Goal: Information Seeking & Learning: Learn about a topic

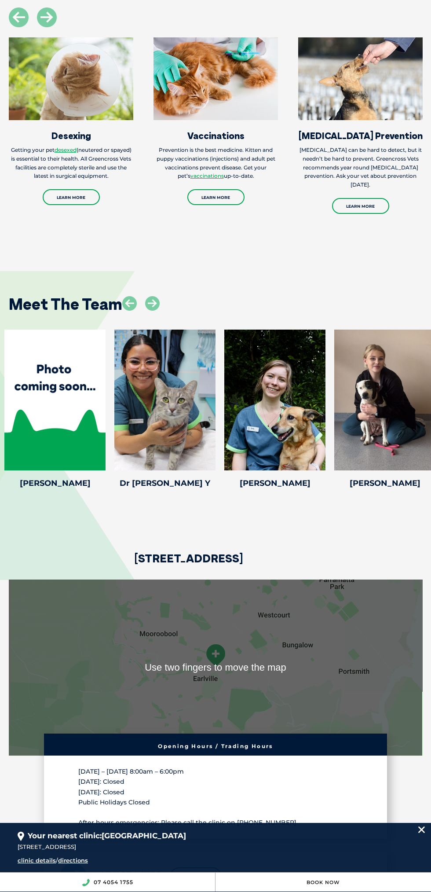
scroll to position [1581, 0]
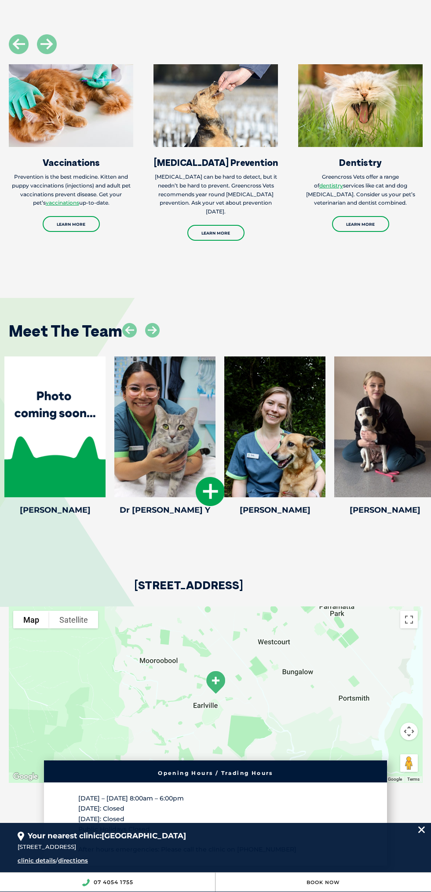
click at [158, 479] on div at bounding box center [164, 426] width 101 height 141
click at [188, 490] on div at bounding box center [164, 426] width 101 height 141
click at [210, 506] on icon at bounding box center [210, 491] width 29 height 29
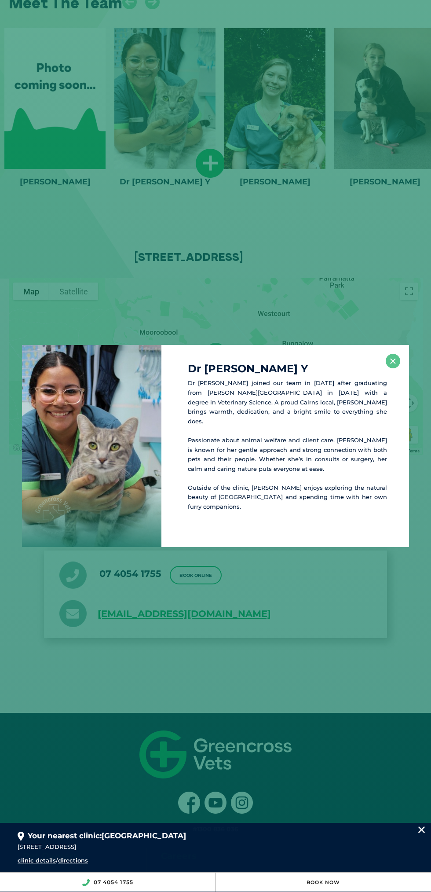
scroll to position [1915, 0]
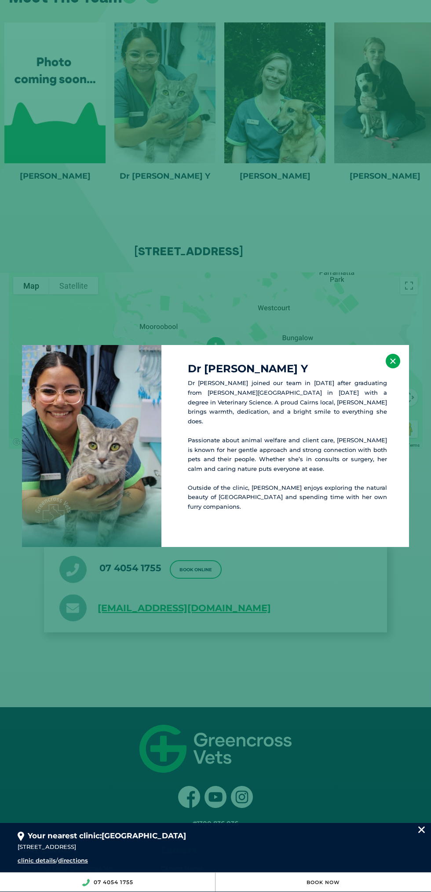
click at [393, 362] on button "×" at bounding box center [393, 361] width 15 height 15
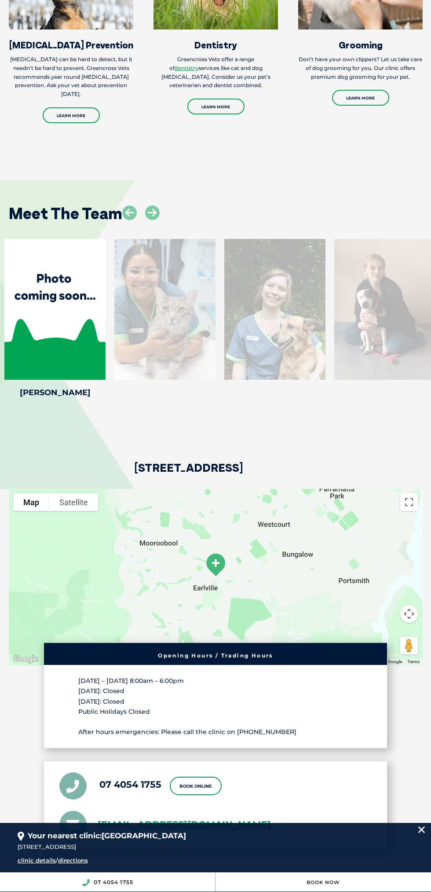
scroll to position [1687, 0]
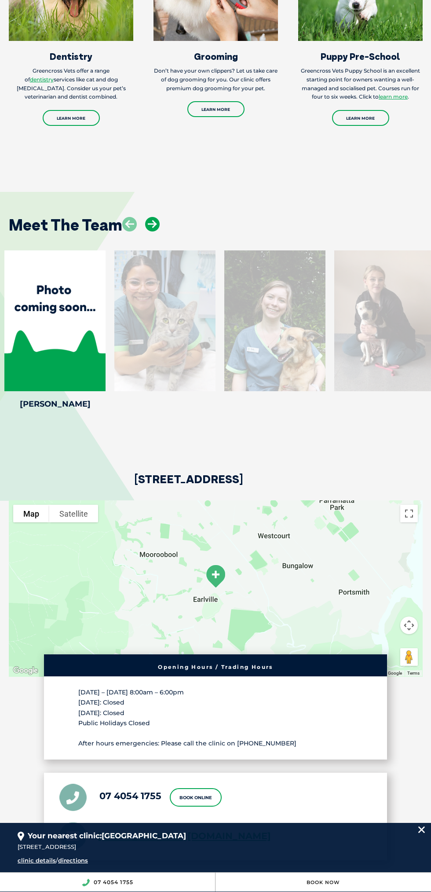
click at [146, 231] on icon at bounding box center [152, 224] width 15 height 15
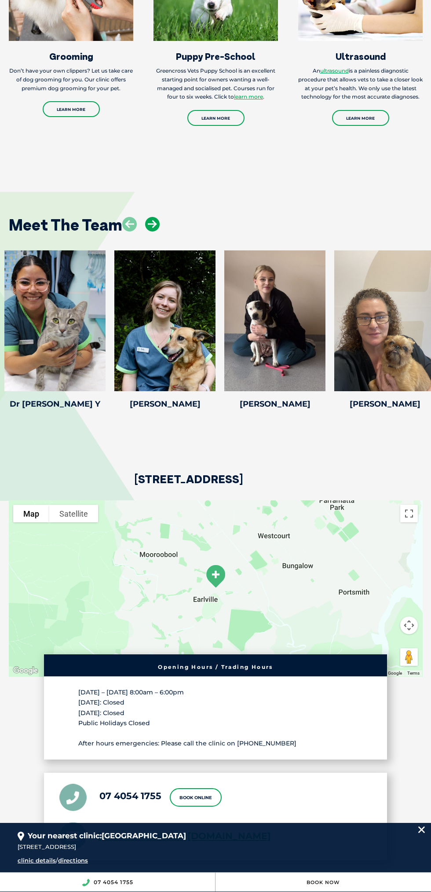
click at [151, 231] on icon at bounding box center [152, 224] width 15 height 15
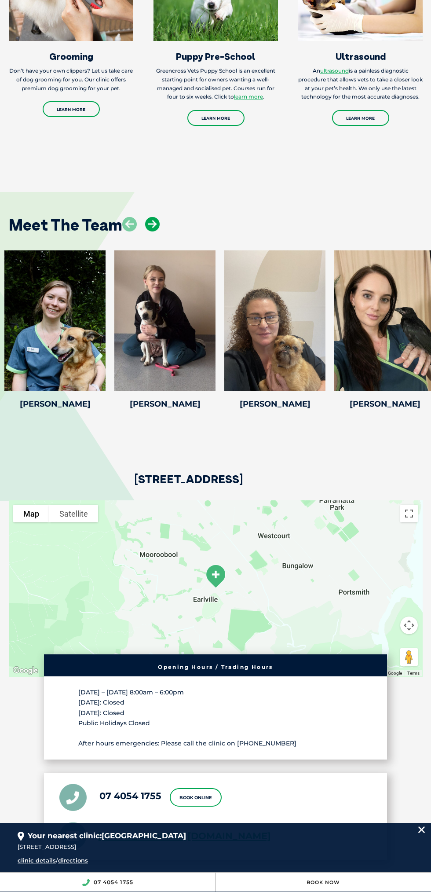
click at [152, 231] on icon at bounding box center [152, 224] width 15 height 15
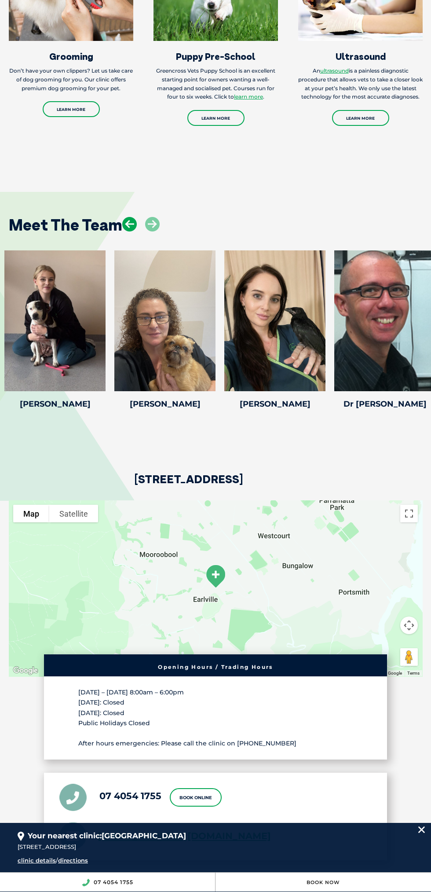
click at [129, 231] on icon at bounding box center [129, 224] width 15 height 15
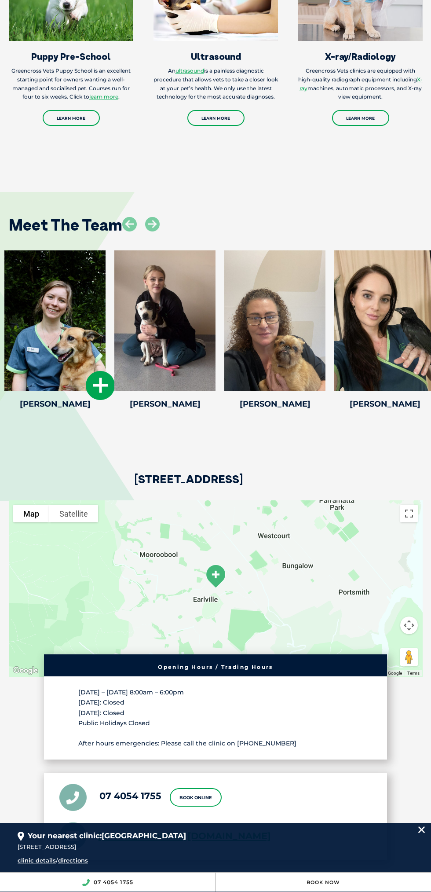
click at [62, 384] on div at bounding box center [54, 320] width 101 height 141
click at [93, 400] on icon at bounding box center [100, 385] width 29 height 29
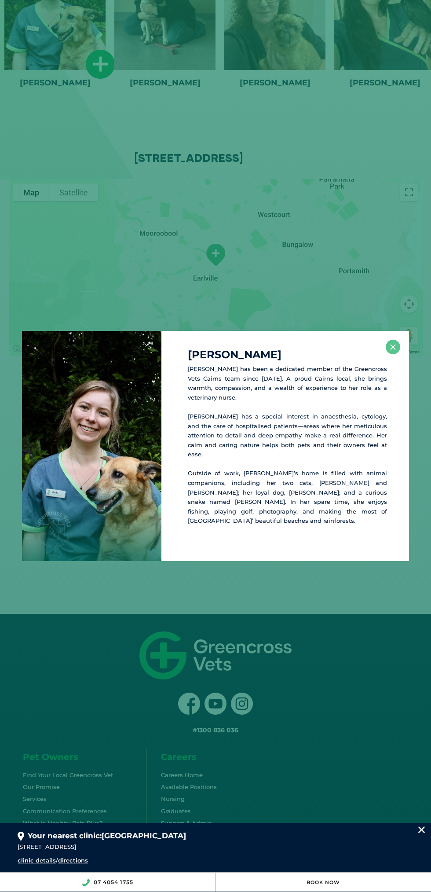
scroll to position [2013, 0]
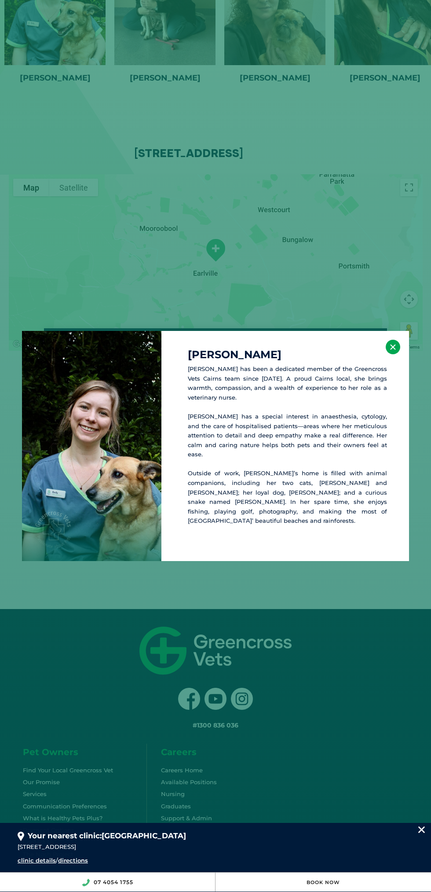
click at [393, 354] on button "×" at bounding box center [393, 347] width 15 height 15
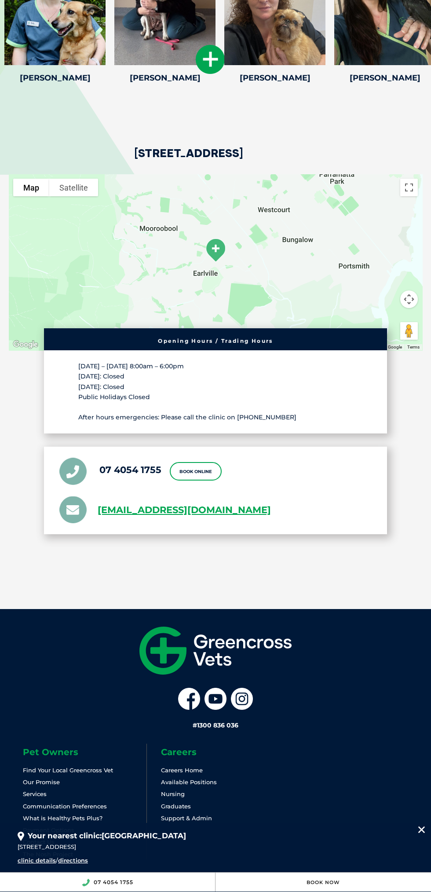
click at [205, 74] on icon at bounding box center [210, 59] width 29 height 29
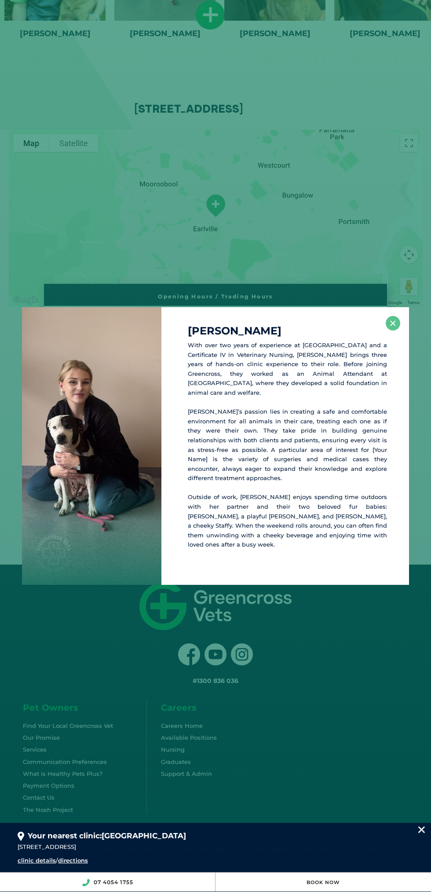
scroll to position [2077, 0]
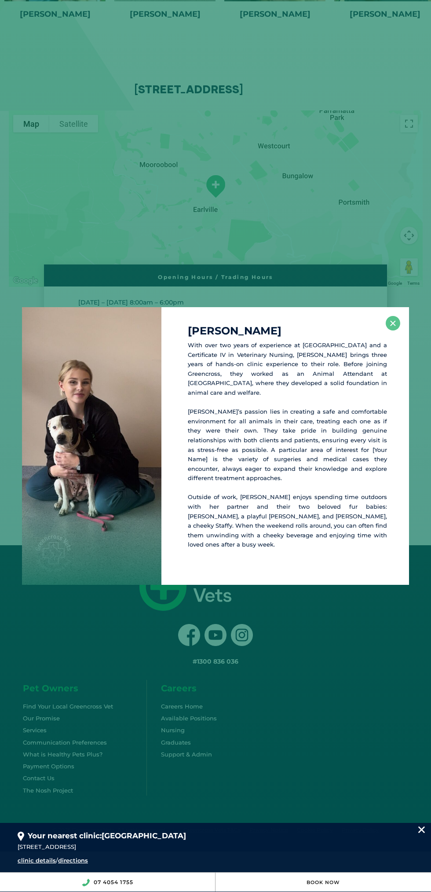
click at [355, 421] on p "[PERSON_NAME]’s passion lies in creating a safe and comfortable environment for…" at bounding box center [287, 445] width 199 height 76
click at [396, 330] on button "×" at bounding box center [393, 323] width 15 height 15
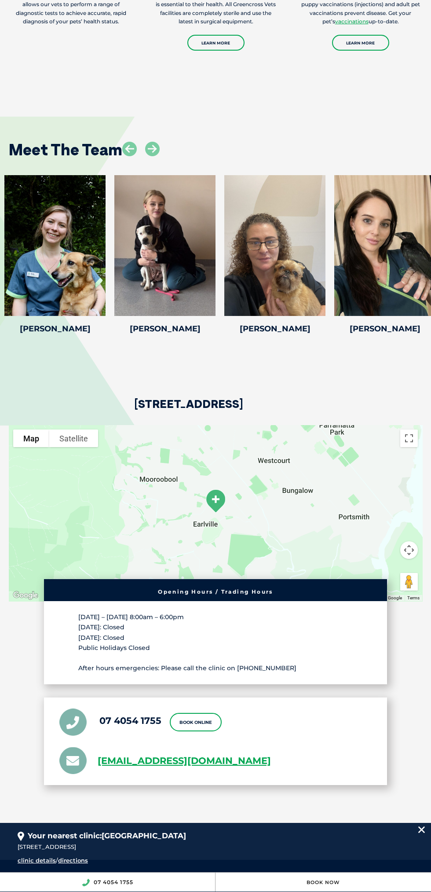
scroll to position [1757, 0]
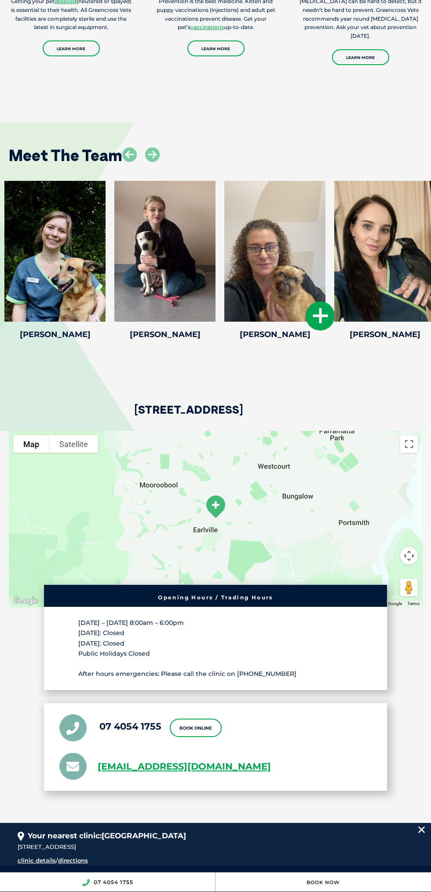
click at [285, 321] on div at bounding box center [274, 251] width 101 height 141
click at [329, 330] on icon at bounding box center [320, 315] width 29 height 29
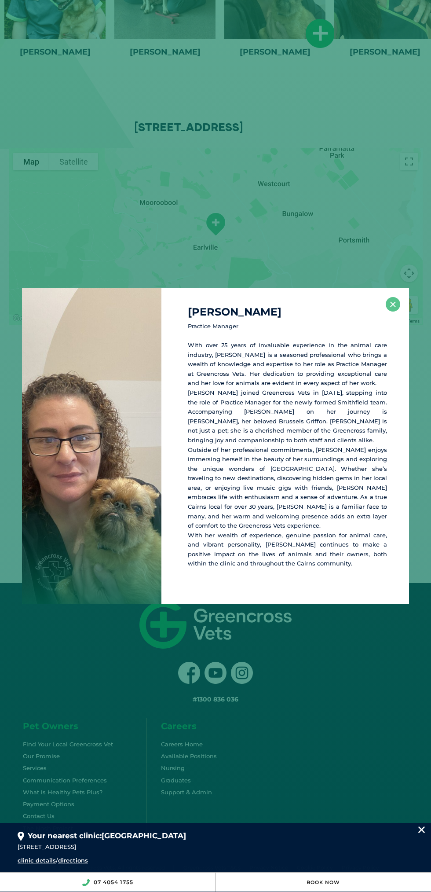
scroll to position [2041, 0]
click at [394, 297] on button "×" at bounding box center [393, 304] width 15 height 15
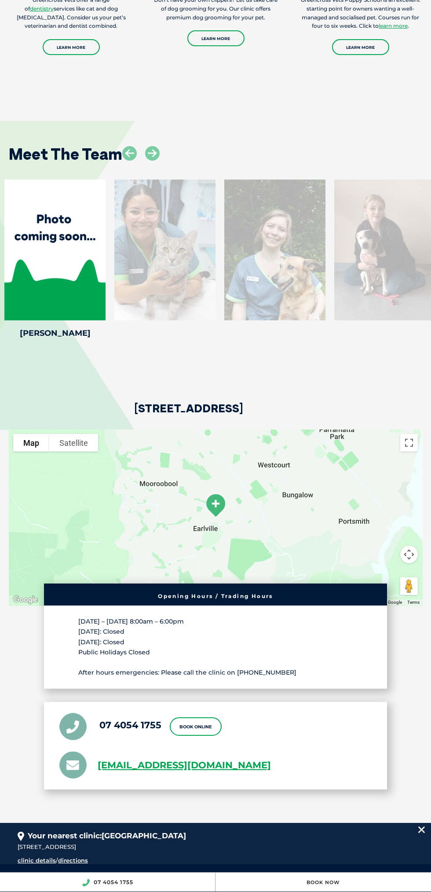
scroll to position [1758, 0]
click at [154, 307] on div at bounding box center [164, 249] width 101 height 141
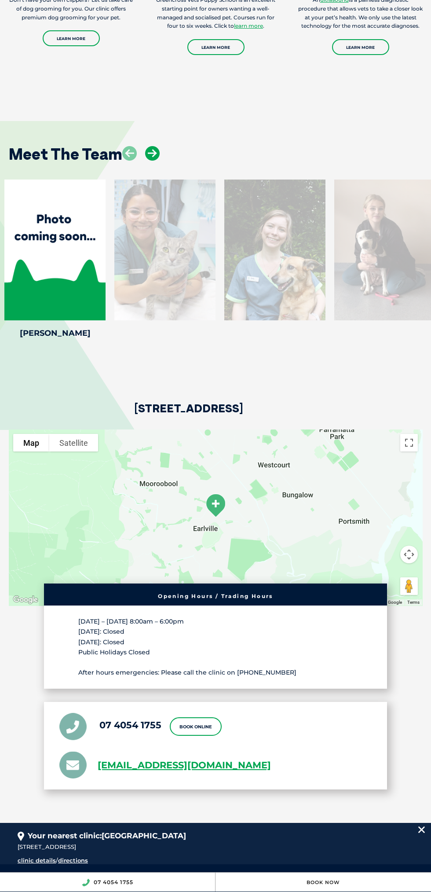
click at [149, 161] on icon at bounding box center [152, 153] width 15 height 15
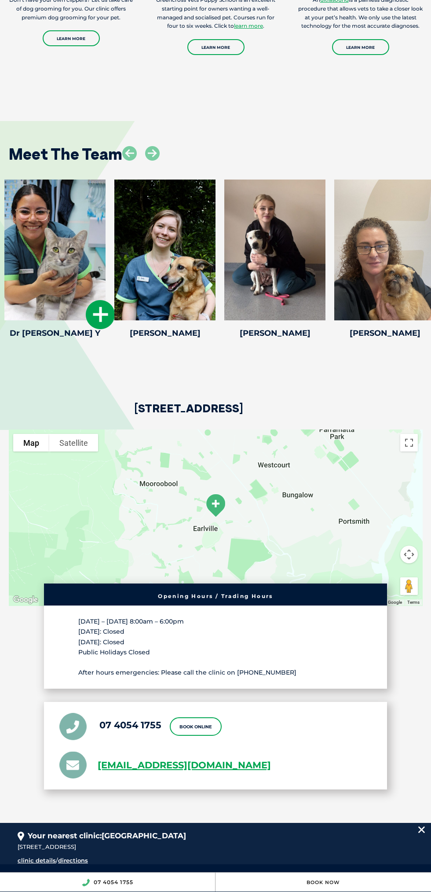
click at [53, 295] on div at bounding box center [54, 249] width 101 height 141
click at [97, 329] on icon at bounding box center [100, 314] width 29 height 29
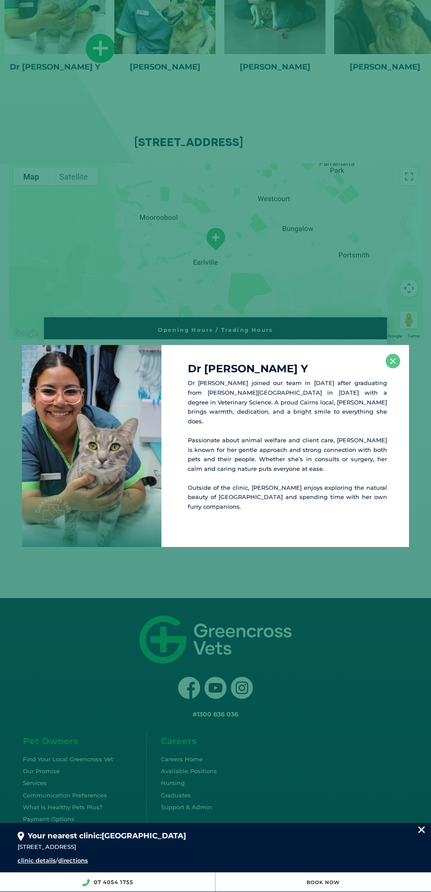
scroll to position [2077, 0]
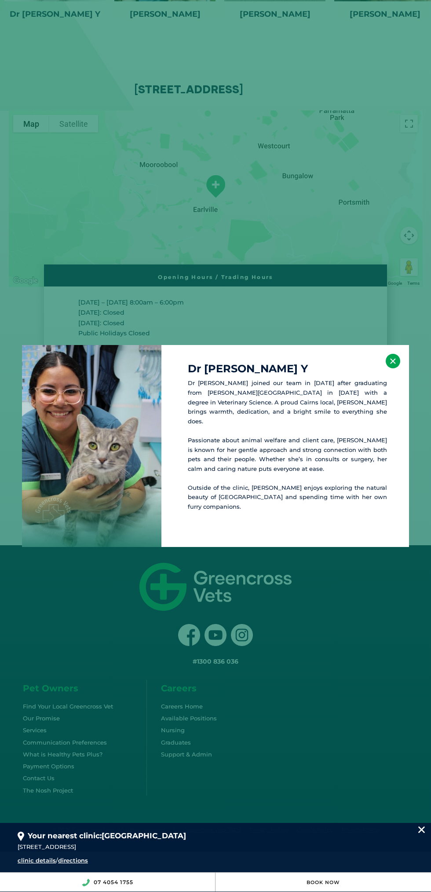
click at [394, 360] on button "×" at bounding box center [393, 361] width 15 height 15
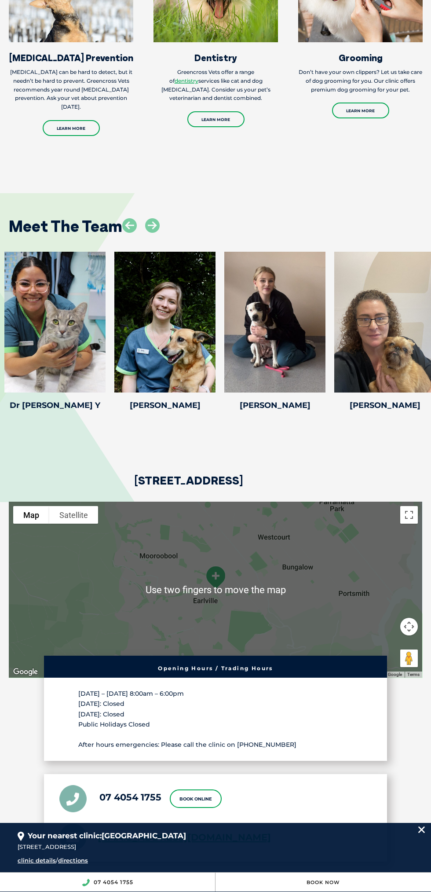
scroll to position [1683, 0]
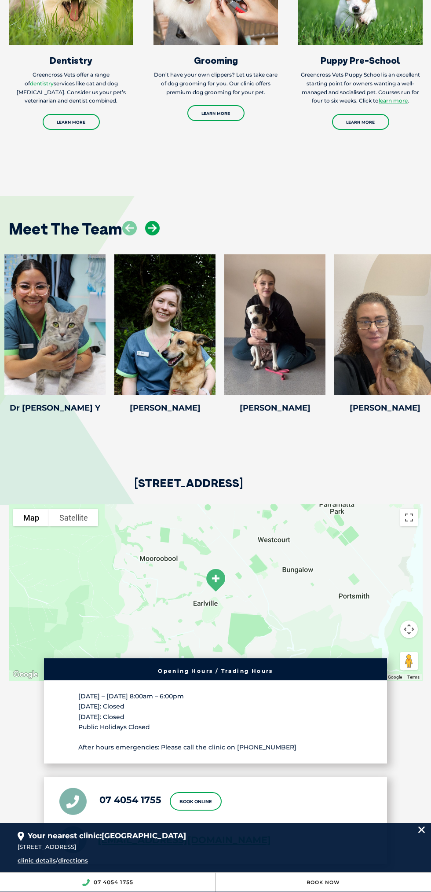
click at [150, 235] on icon at bounding box center [152, 228] width 15 height 15
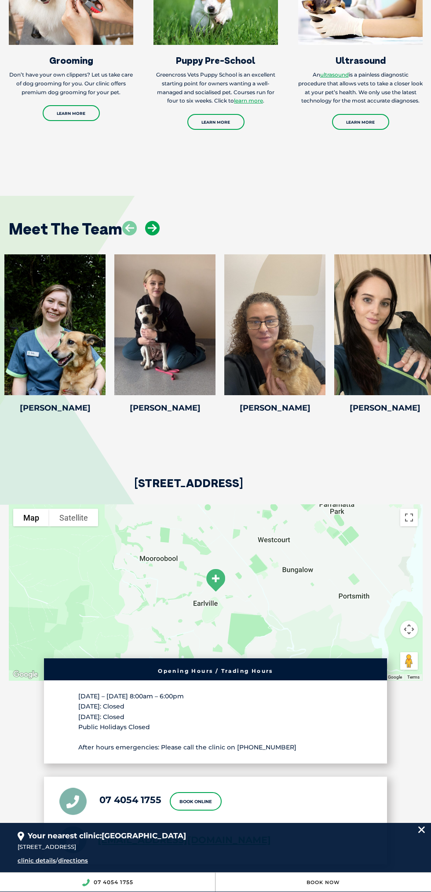
click at [151, 235] on icon at bounding box center [152, 228] width 15 height 15
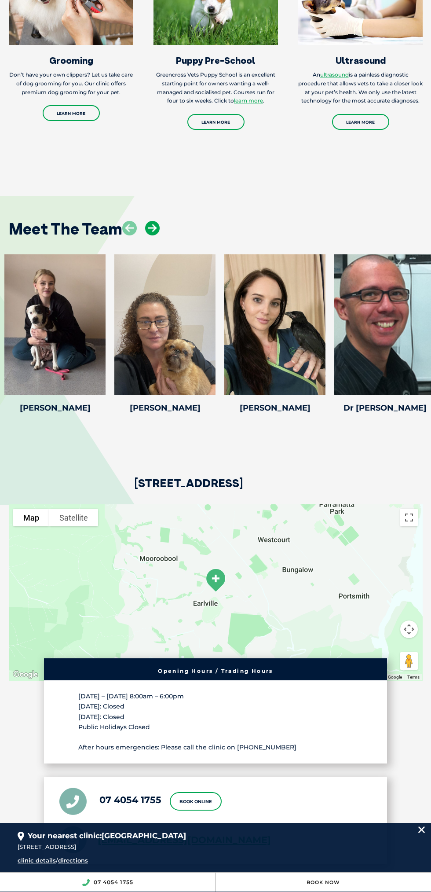
click at [153, 235] on icon at bounding box center [152, 228] width 15 height 15
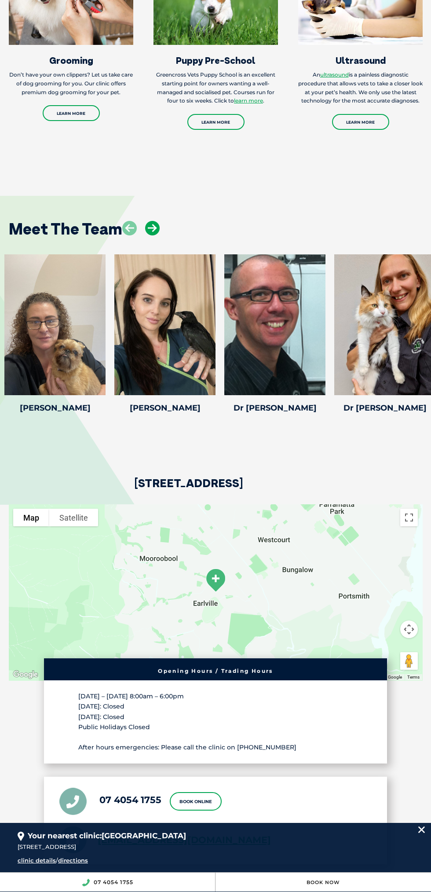
click at [157, 235] on icon at bounding box center [152, 228] width 15 height 15
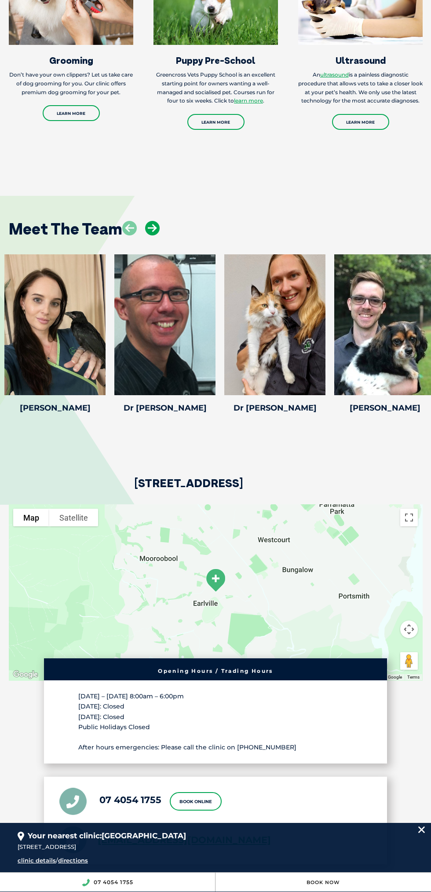
click at [155, 235] on icon at bounding box center [152, 228] width 15 height 15
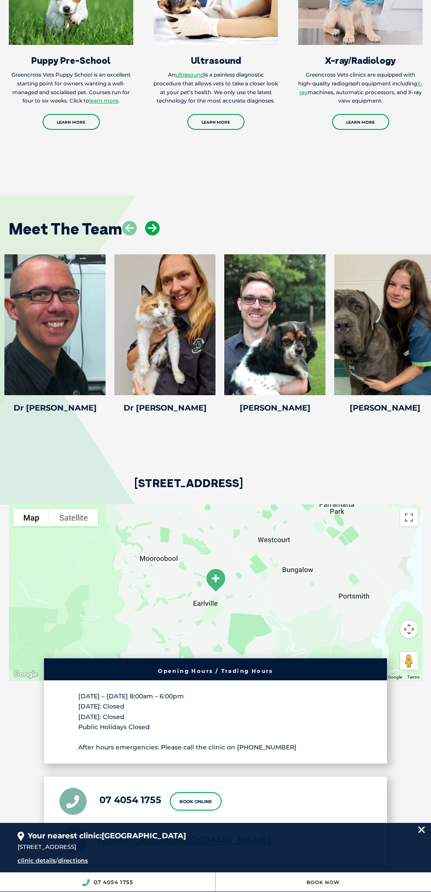
click at [153, 235] on icon at bounding box center [152, 228] width 15 height 15
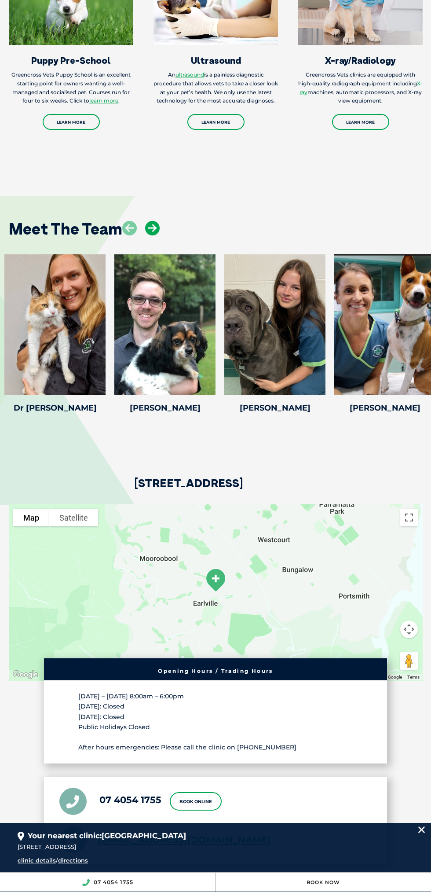
click at [154, 235] on icon at bounding box center [152, 228] width 15 height 15
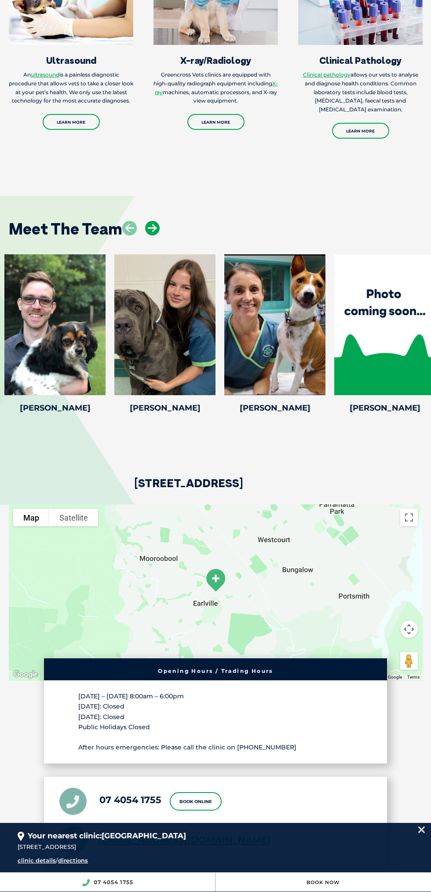
click at [157, 235] on icon at bounding box center [152, 228] width 15 height 15
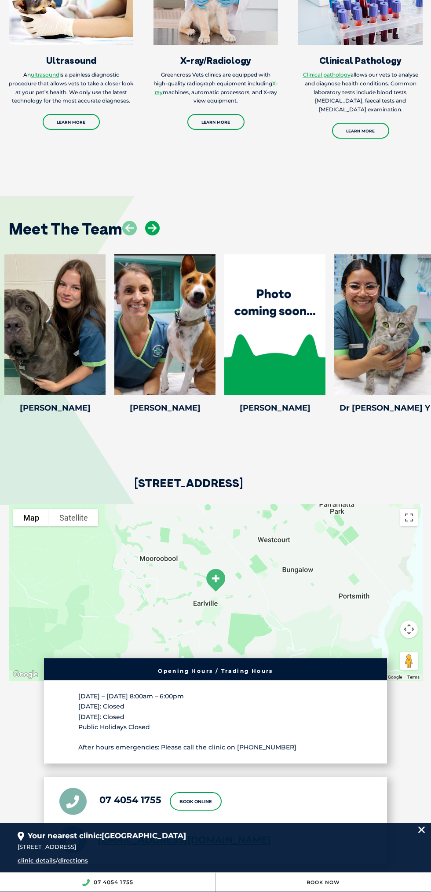
click at [154, 235] on icon at bounding box center [152, 228] width 15 height 15
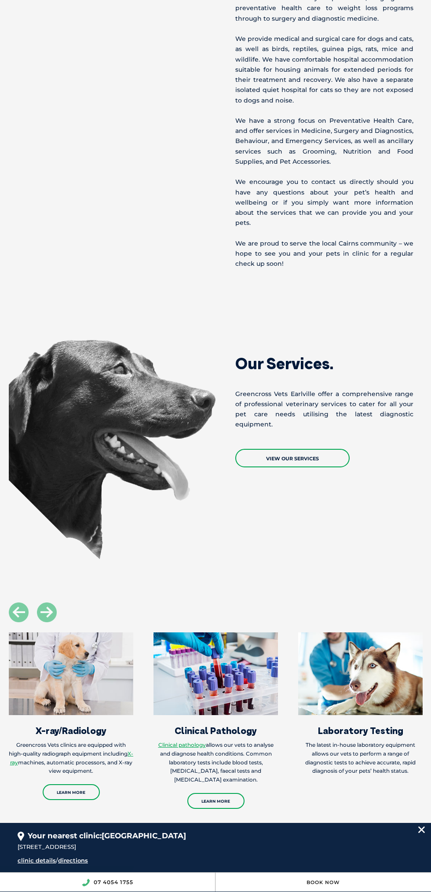
scroll to position [1025, 0]
